Goal: Task Accomplishment & Management: Manage account settings

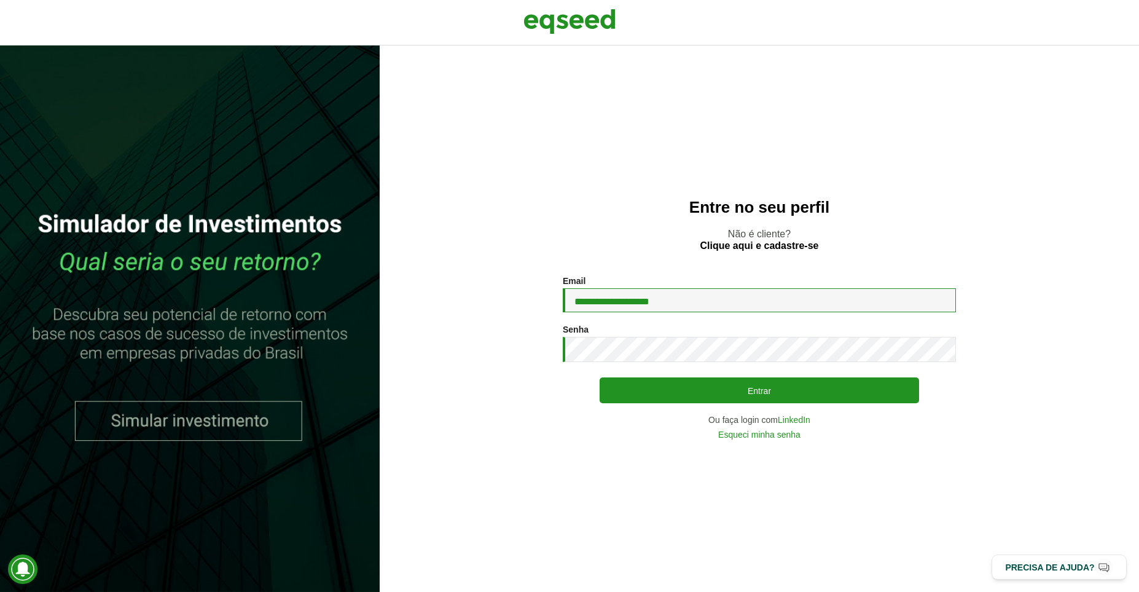
type input "**********"
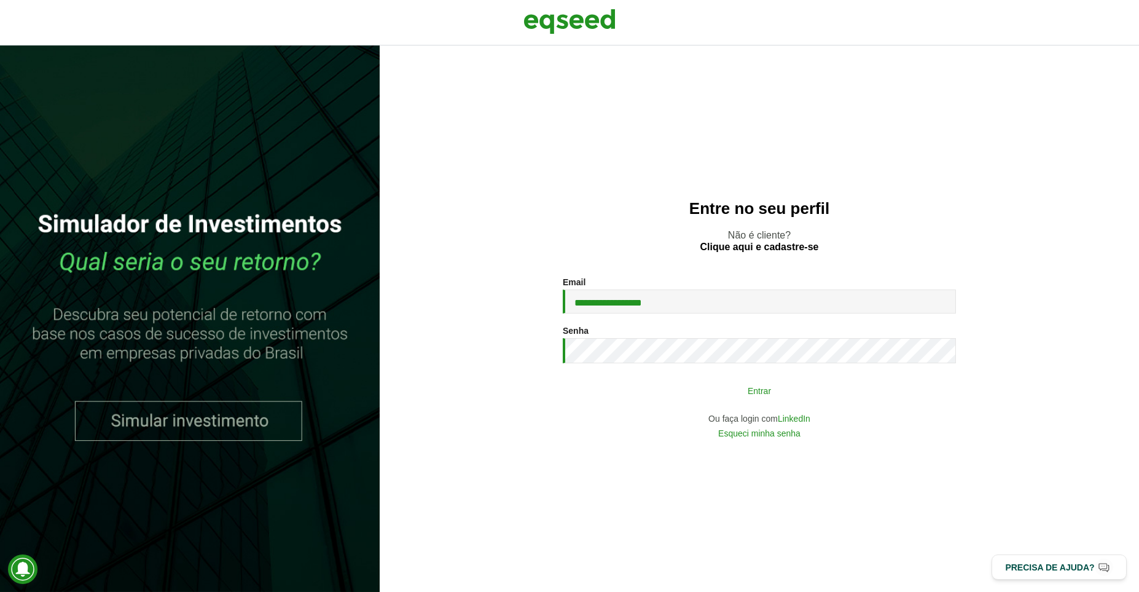
click at [743, 386] on button "Entrar" at bounding box center [759, 389] width 319 height 23
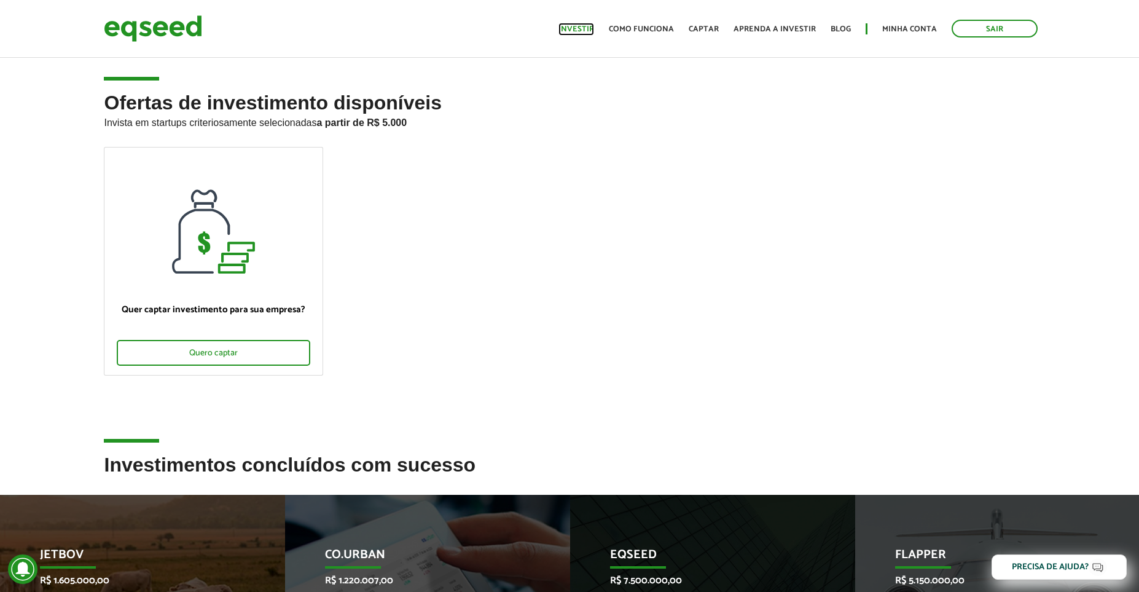
click at [594, 25] on link "Investir" at bounding box center [576, 29] width 36 height 8
